Goal: Find specific page/section: Find specific page/section

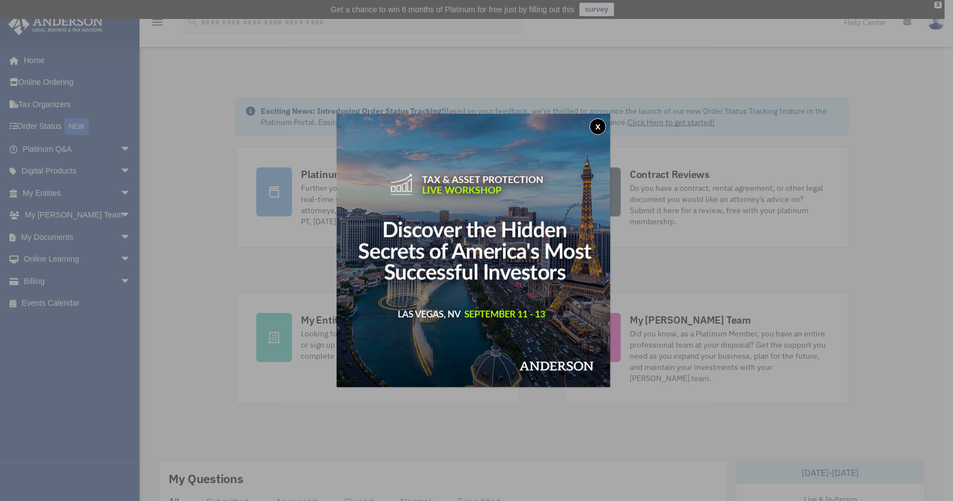
click at [65, 243] on div "x" at bounding box center [476, 250] width 953 height 501
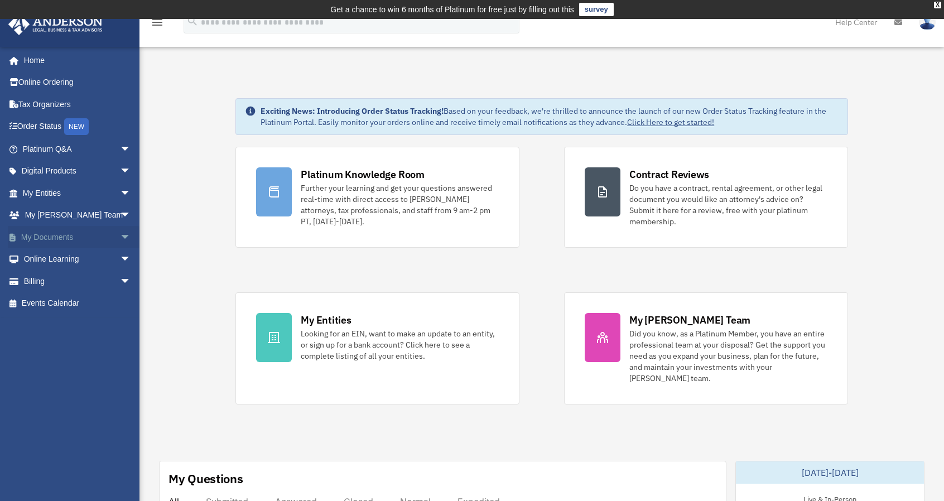
click at [120, 240] on span "arrow_drop_down" at bounding box center [131, 237] width 22 height 23
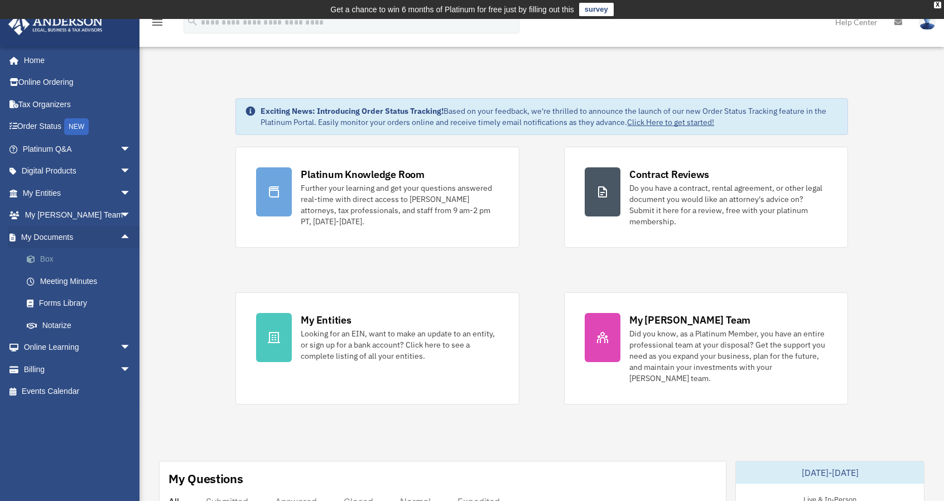
click at [49, 260] on link "Box" at bounding box center [82, 259] width 132 height 22
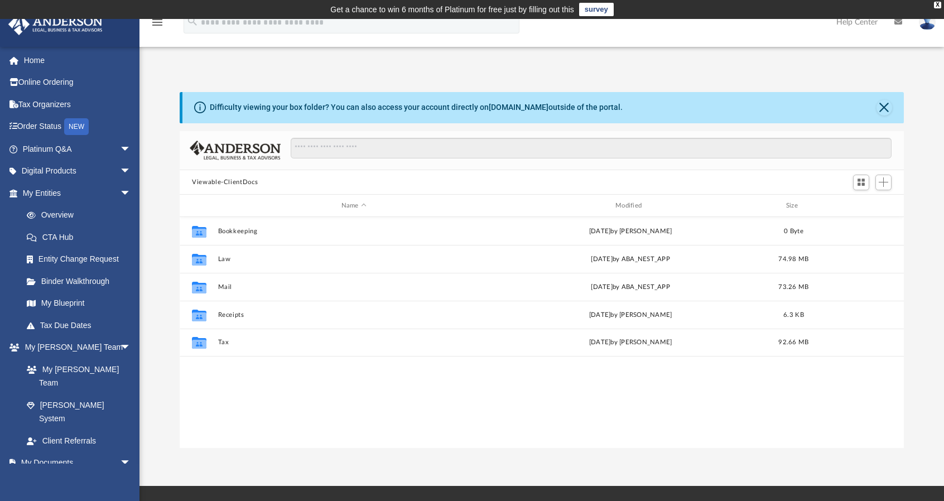
scroll to position [245, 716]
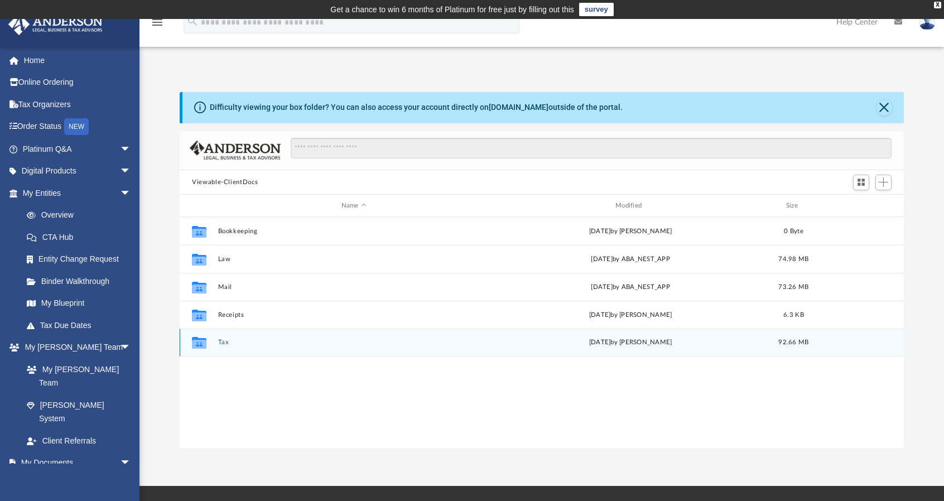
click at [221, 340] on button "Tax" at bounding box center [354, 342] width 272 height 7
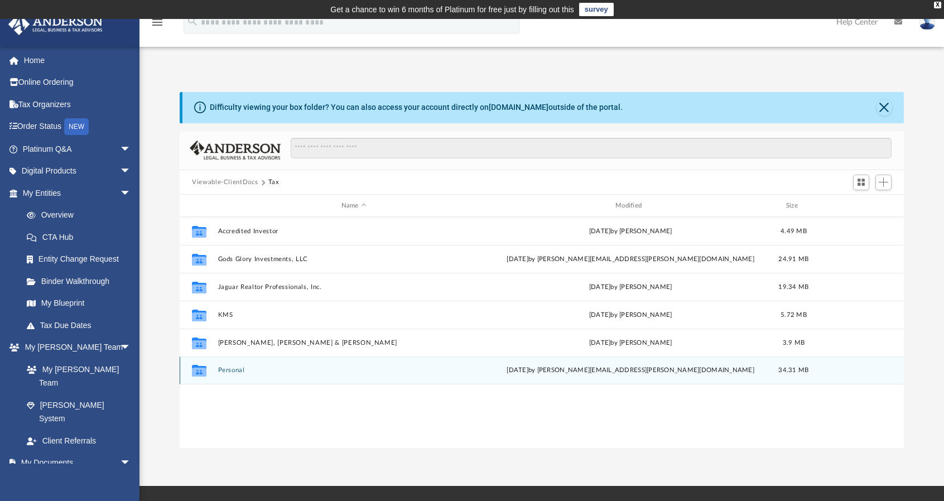
click at [239, 373] on button "Personal" at bounding box center [354, 370] width 272 height 7
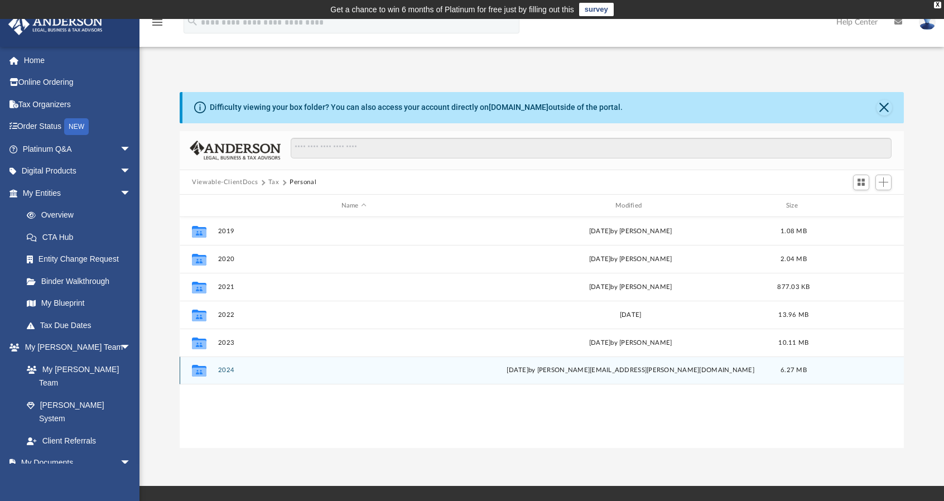
click at [224, 372] on button "2024" at bounding box center [354, 370] width 272 height 7
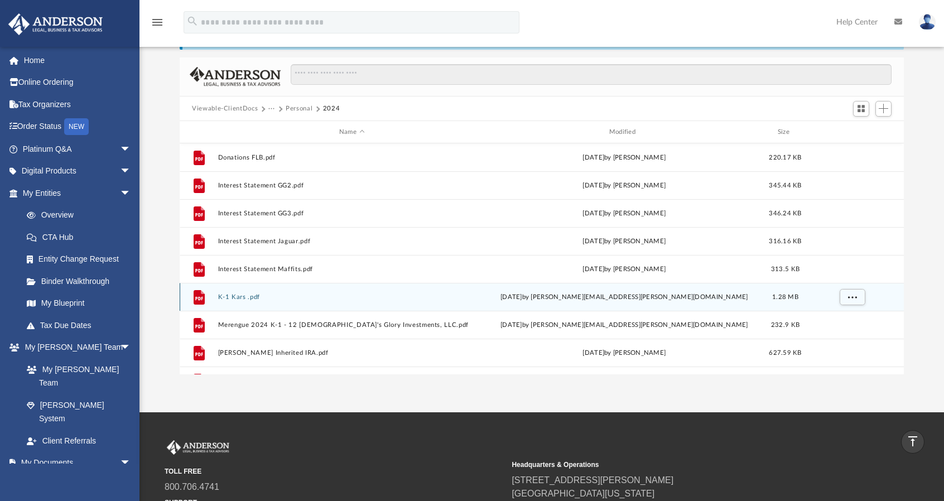
scroll to position [0, 0]
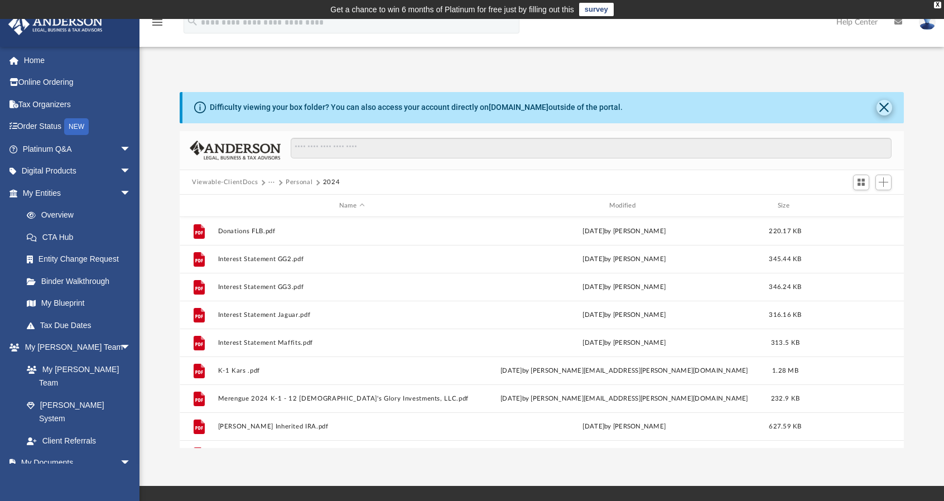
click at [878, 112] on button "Close" at bounding box center [885, 108] width 16 height 16
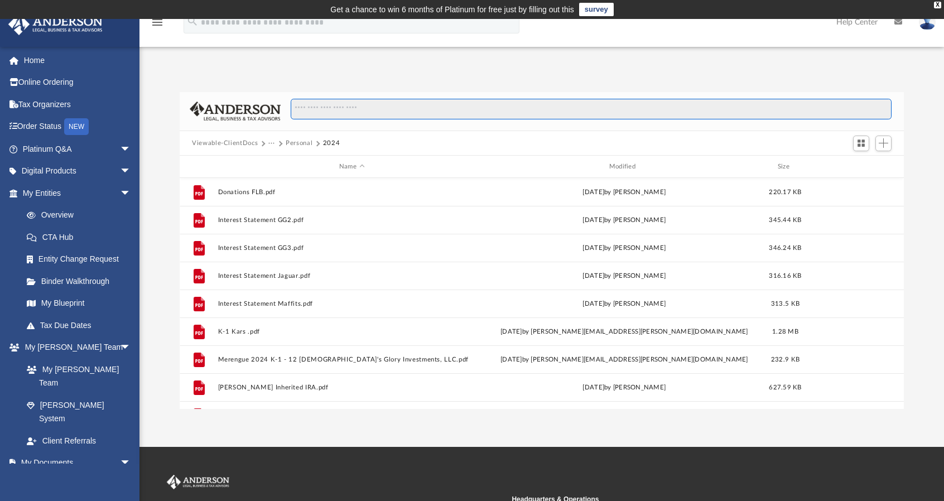
click at [351, 111] on input "Search files and folders" at bounding box center [591, 109] width 601 height 21
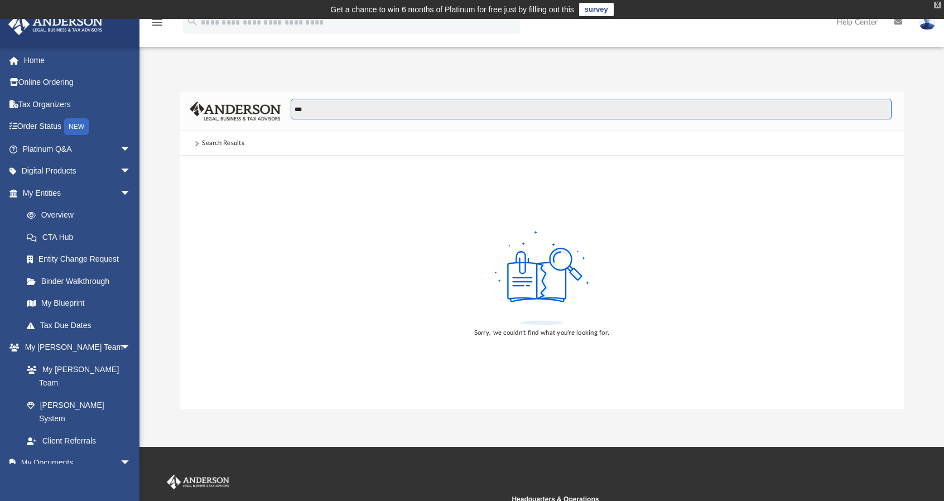
type input "***"
click at [937, 6] on div "X" at bounding box center [937, 5] width 7 height 7
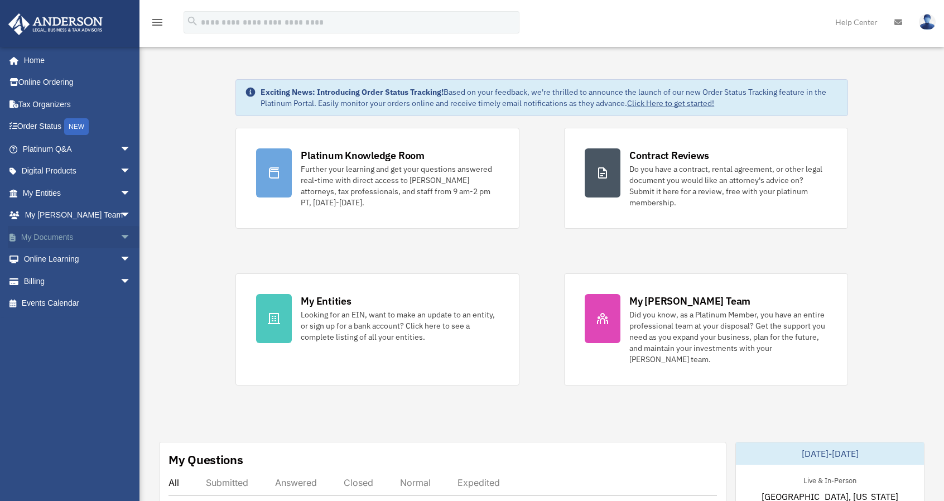
click at [120, 234] on span "arrow_drop_down" at bounding box center [131, 237] width 22 height 23
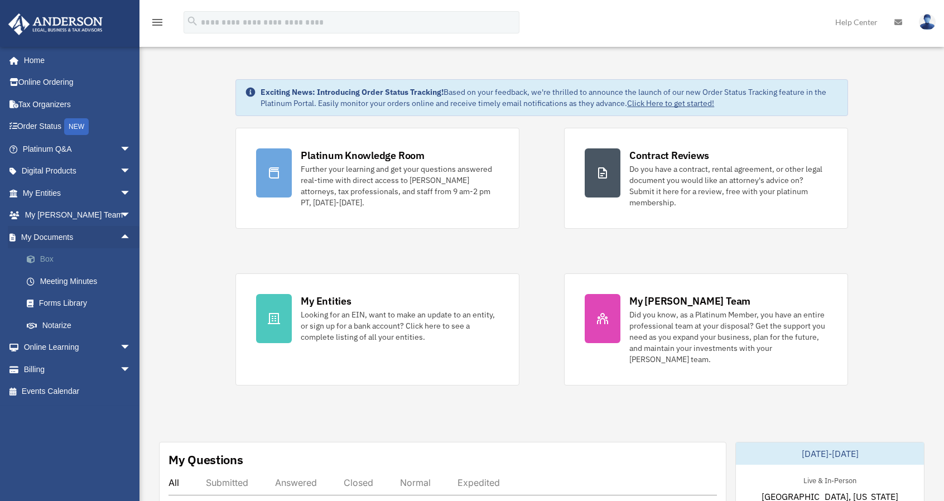
click at [42, 254] on link "Box" at bounding box center [82, 259] width 132 height 22
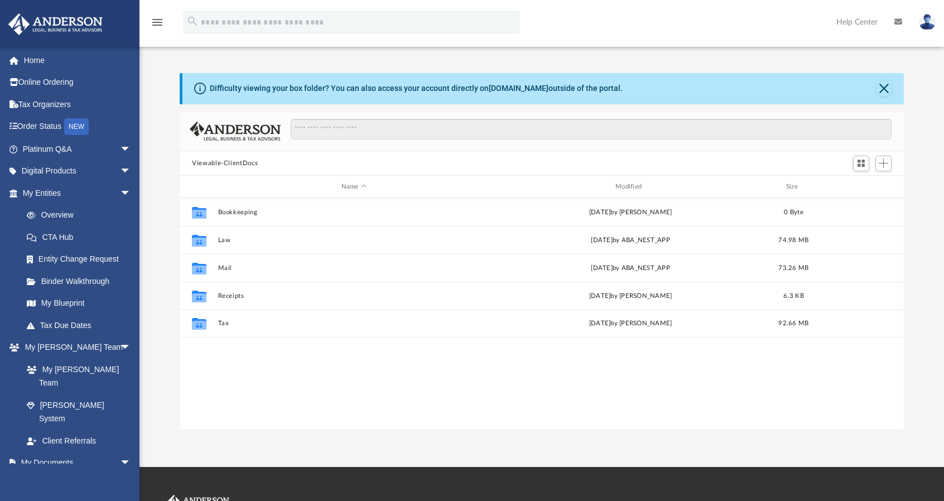
scroll to position [245, 716]
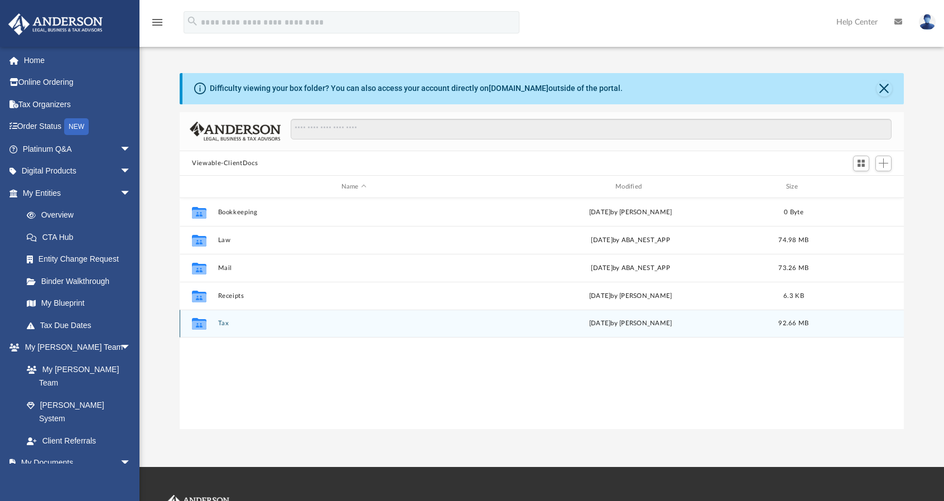
click at [223, 324] on button "Tax" at bounding box center [354, 323] width 272 height 7
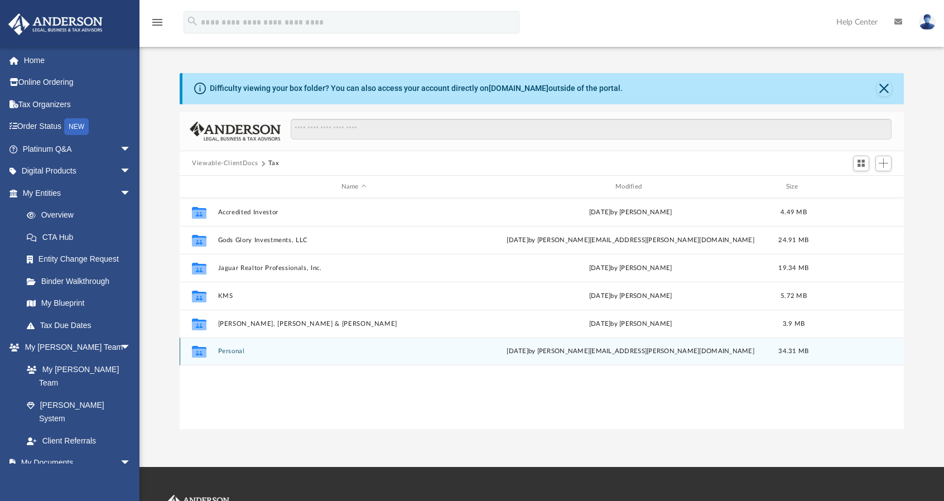
click at [237, 351] on button "Personal" at bounding box center [354, 351] width 272 height 7
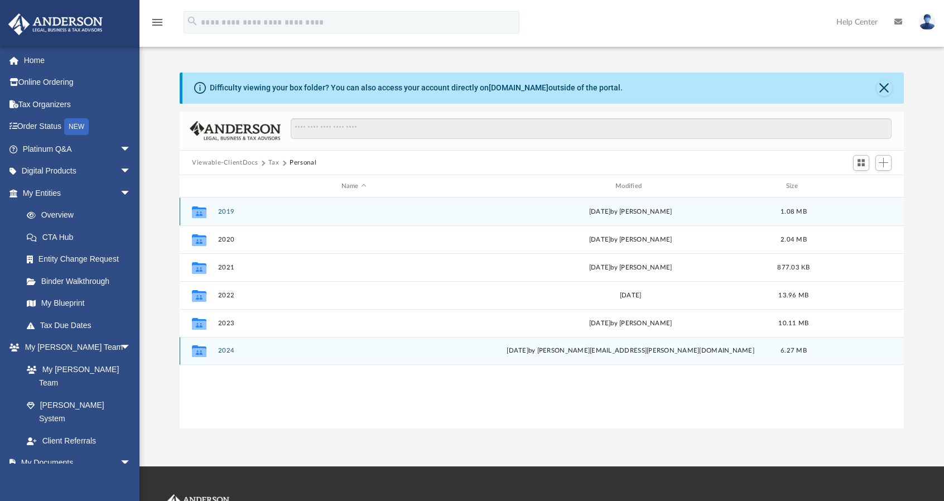
scroll to position [1, 0]
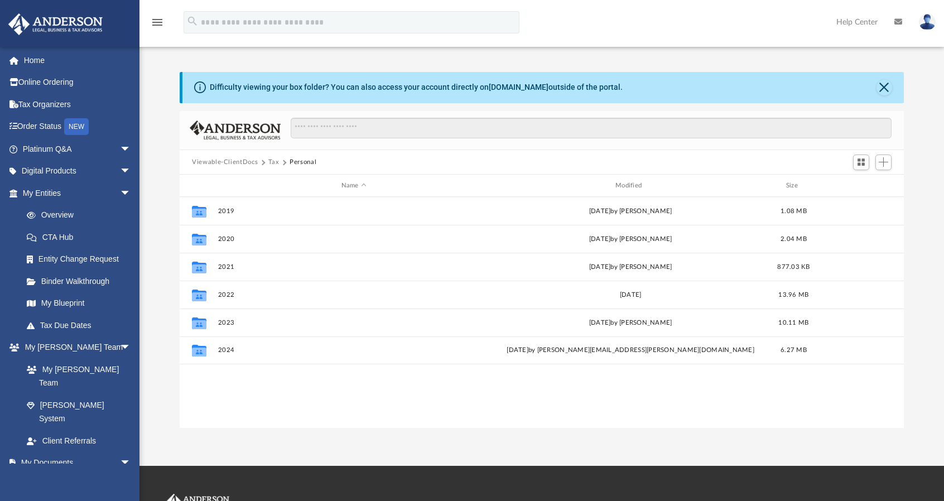
click at [277, 159] on button "Tax" at bounding box center [273, 162] width 11 height 10
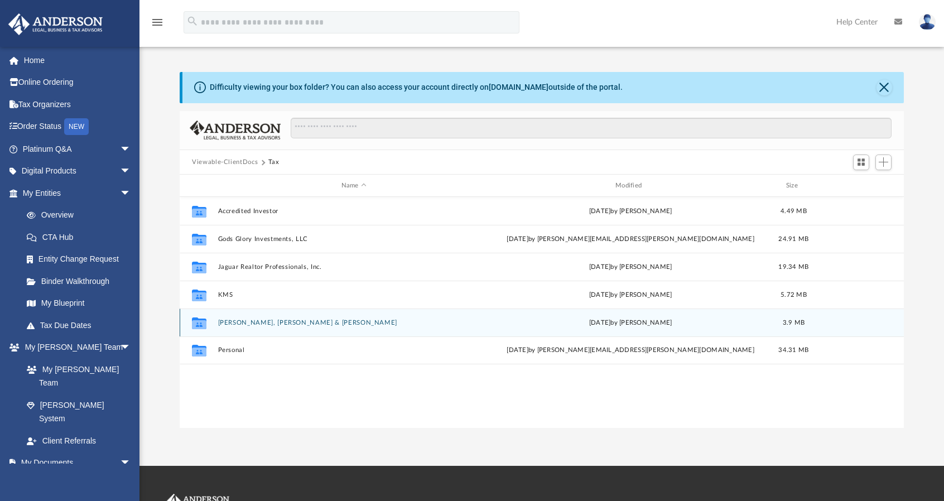
click at [301, 322] on button "Maffit, Robert Blake & Kathi L." at bounding box center [354, 322] width 272 height 7
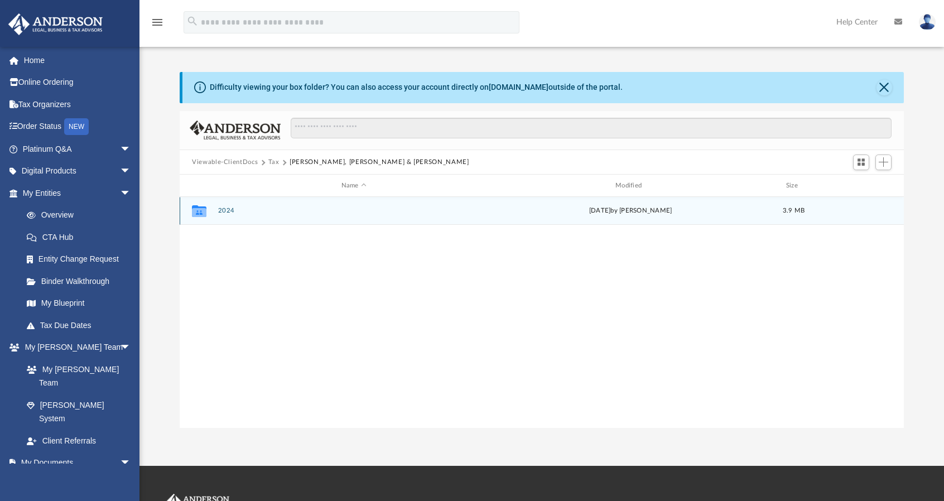
click at [201, 213] on icon "grid" at bounding box center [199, 211] width 15 height 12
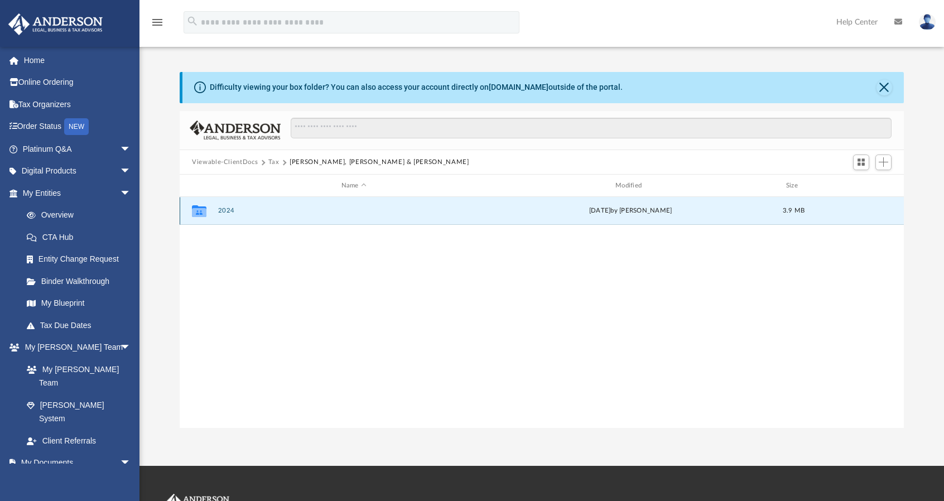
click at [232, 210] on button "2024" at bounding box center [354, 211] width 272 height 7
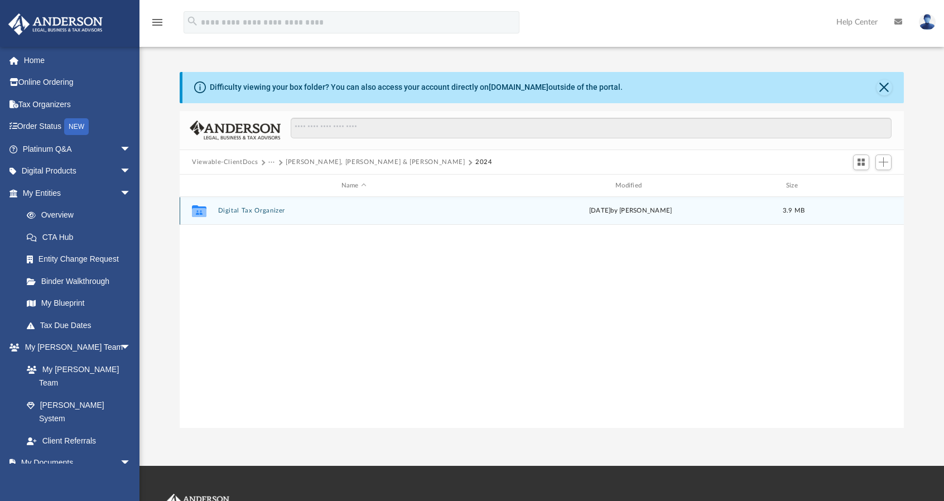
click at [241, 210] on button "Digital Tax Organizer" at bounding box center [354, 211] width 272 height 7
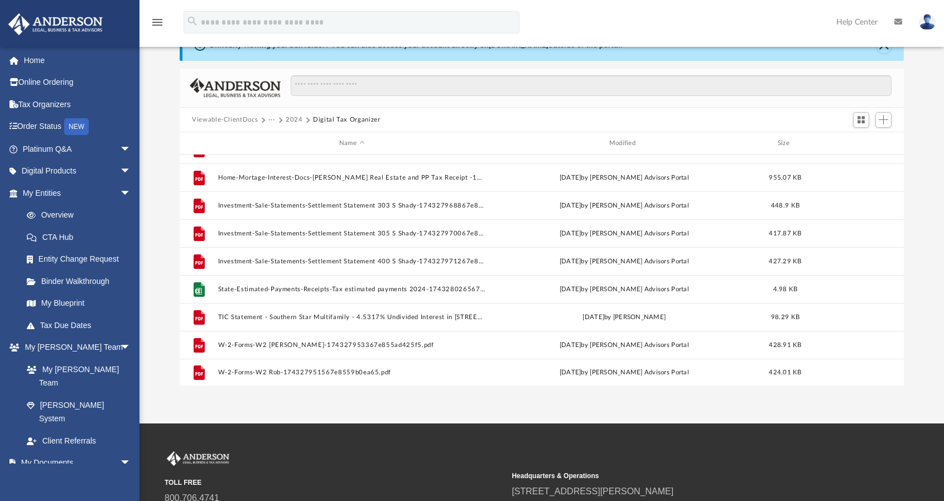
scroll to position [32, 0]
